Goal: Information Seeking & Learning: Learn about a topic

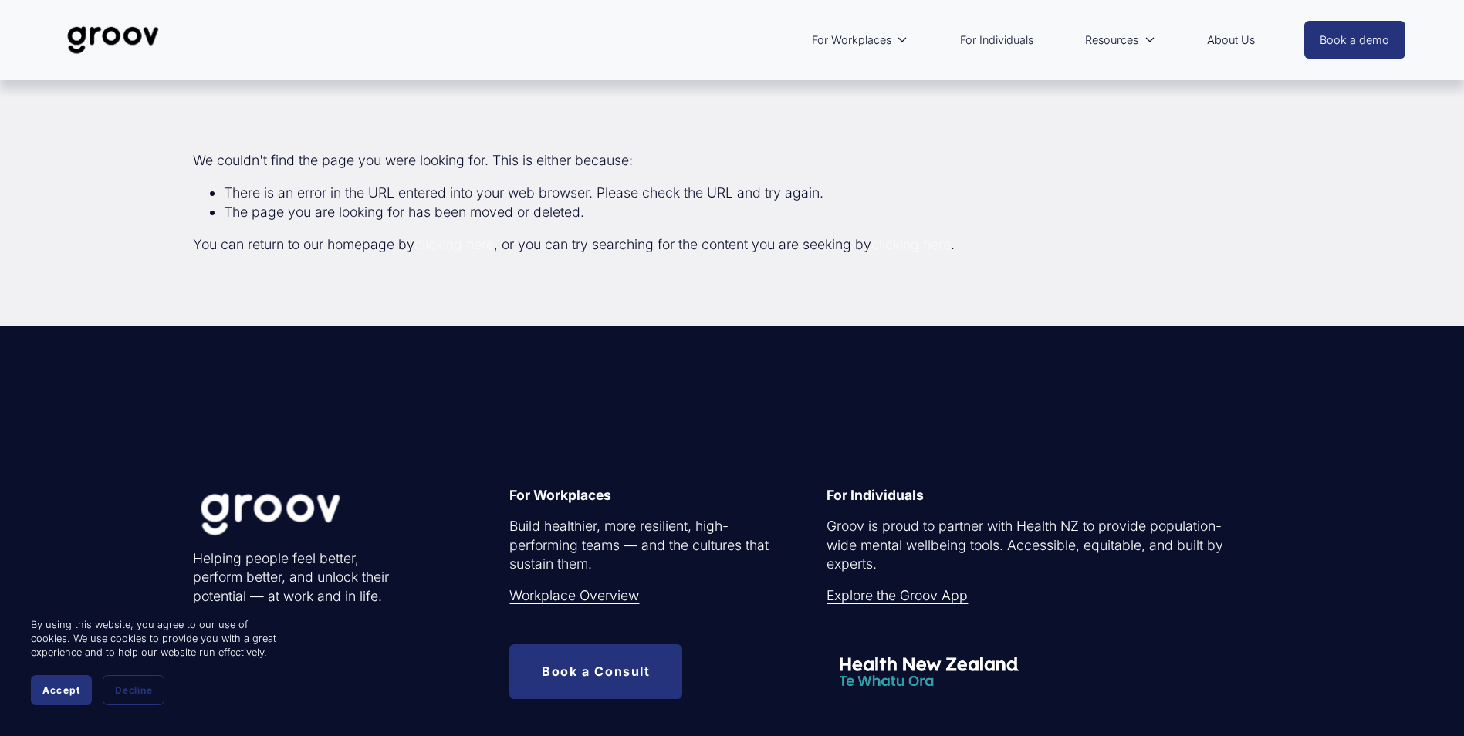
click at [278, 551] on div at bounding box center [324, 513] width 263 height 88
click at [289, 498] on div at bounding box center [324, 513] width 263 height 88
click at [103, 39] on img at bounding box center [113, 40] width 109 height 51
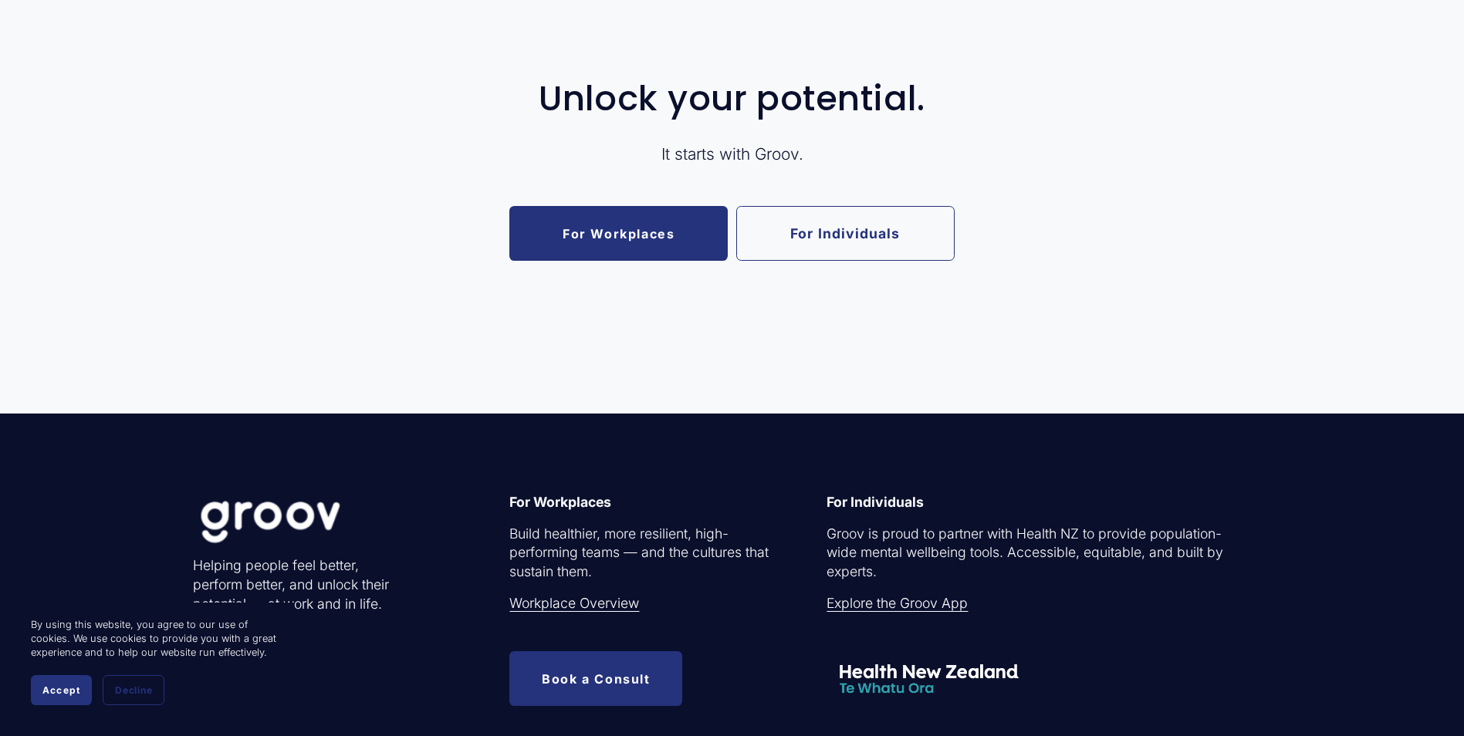
scroll to position [3628, 0]
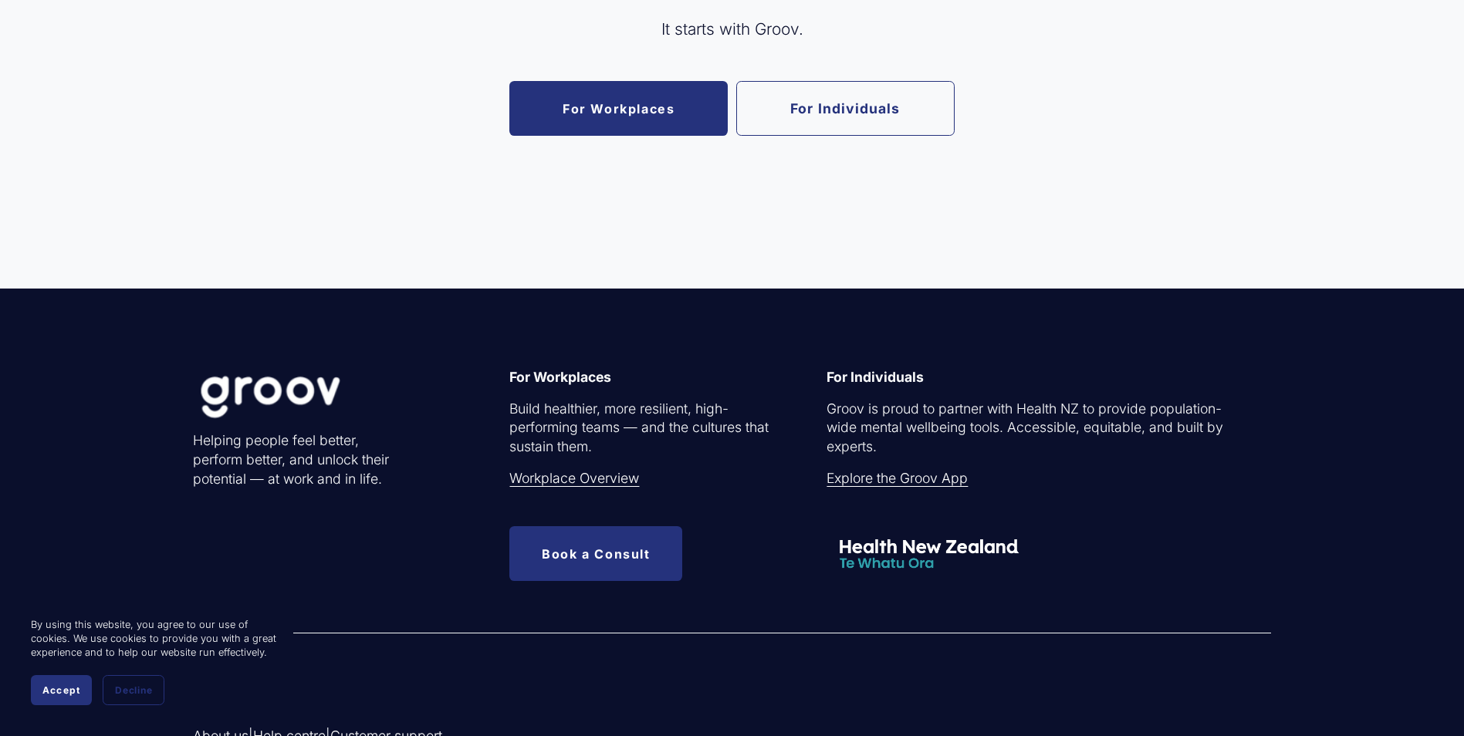
click at [878, 487] on link "Explore the Groov App" at bounding box center [897, 478] width 141 height 19
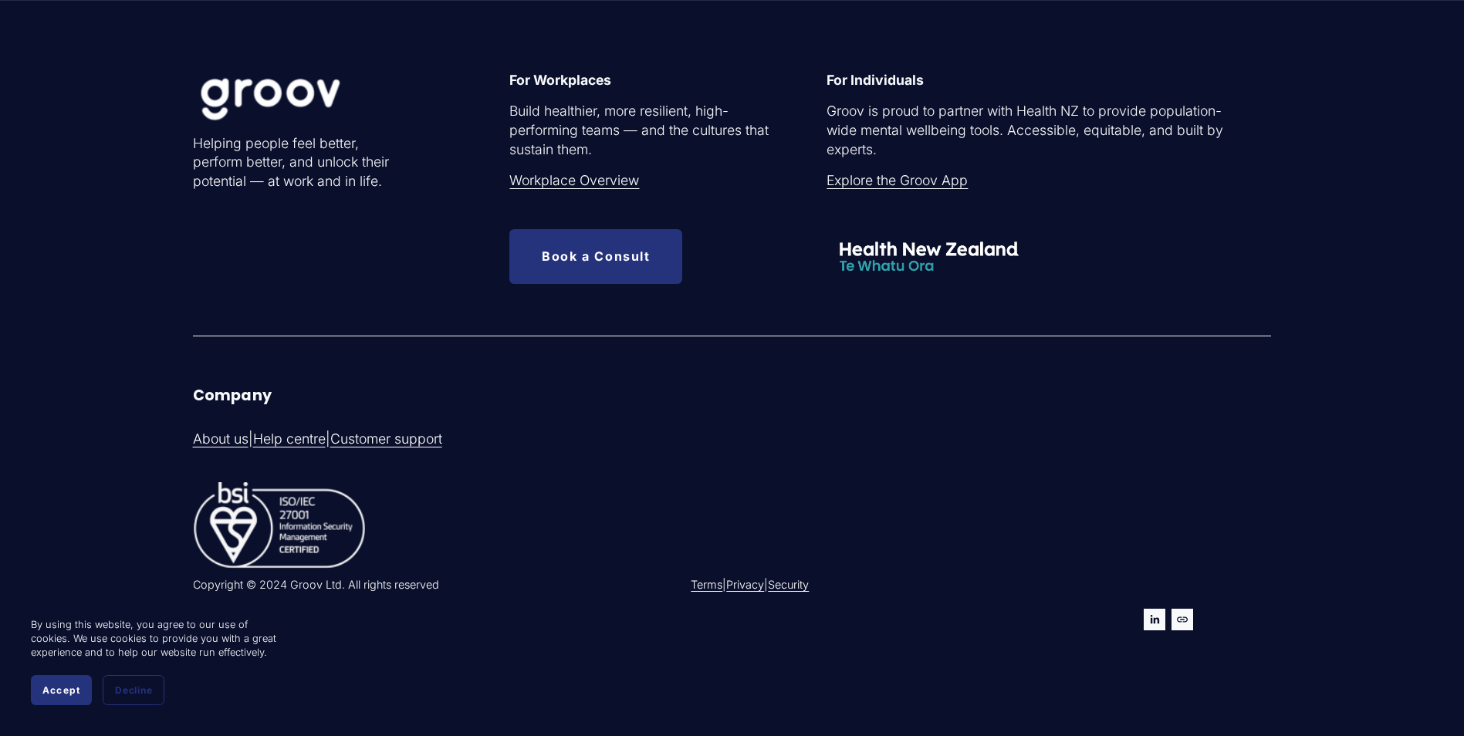
scroll to position [5219, 0]
